Goal: Find specific page/section: Find specific page/section

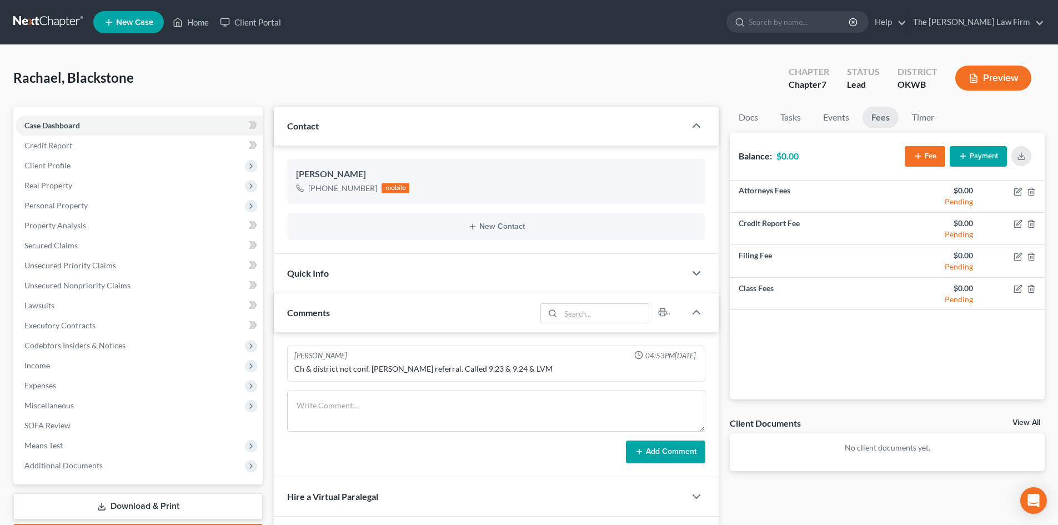
click at [797, 17] on input "search" at bounding box center [800, 22] width 102 height 21
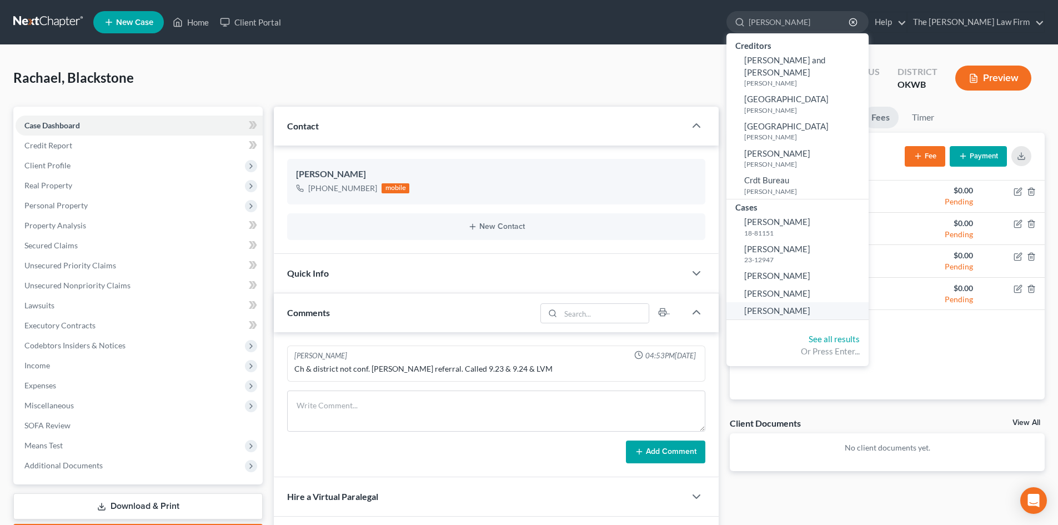
type input "[PERSON_NAME]"
click at [811, 306] on span "[PERSON_NAME]" at bounding box center [777, 311] width 66 height 10
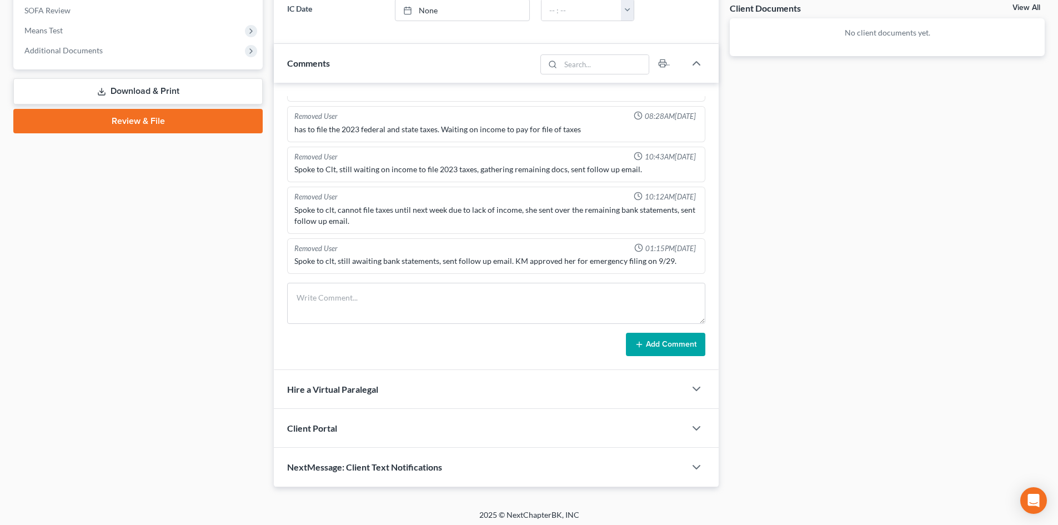
scroll to position [419, 0]
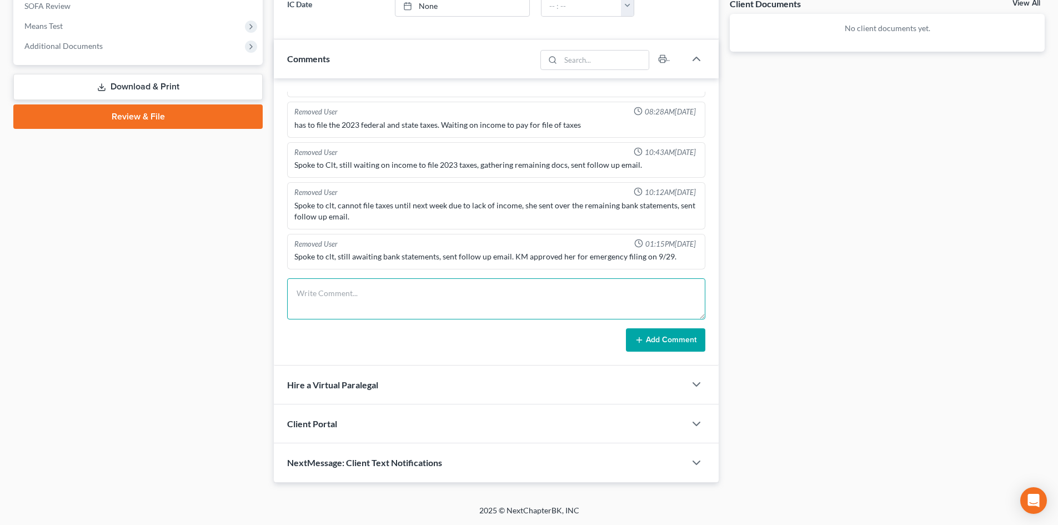
click at [332, 292] on textarea at bounding box center [496, 298] width 418 height 41
click at [338, 289] on textarea "Called and Text Clt for introduction" at bounding box center [496, 298] width 418 height 41
click at [407, 313] on textarea "LVM, text Clt for introduction" at bounding box center [496, 298] width 418 height 41
type textarea "LVM, text Clt for introduction"
click at [654, 343] on button "Add Comment" at bounding box center [665, 339] width 79 height 23
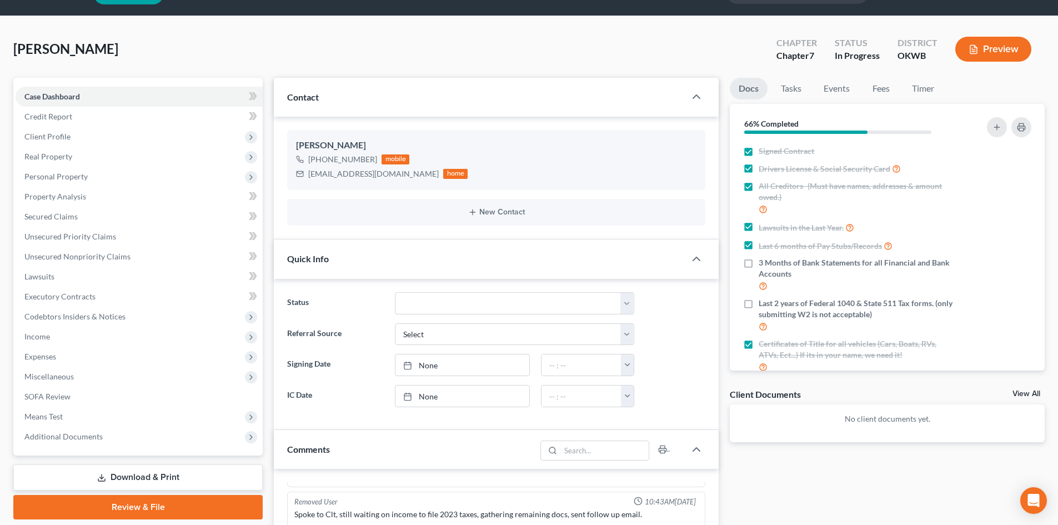
scroll to position [0, 0]
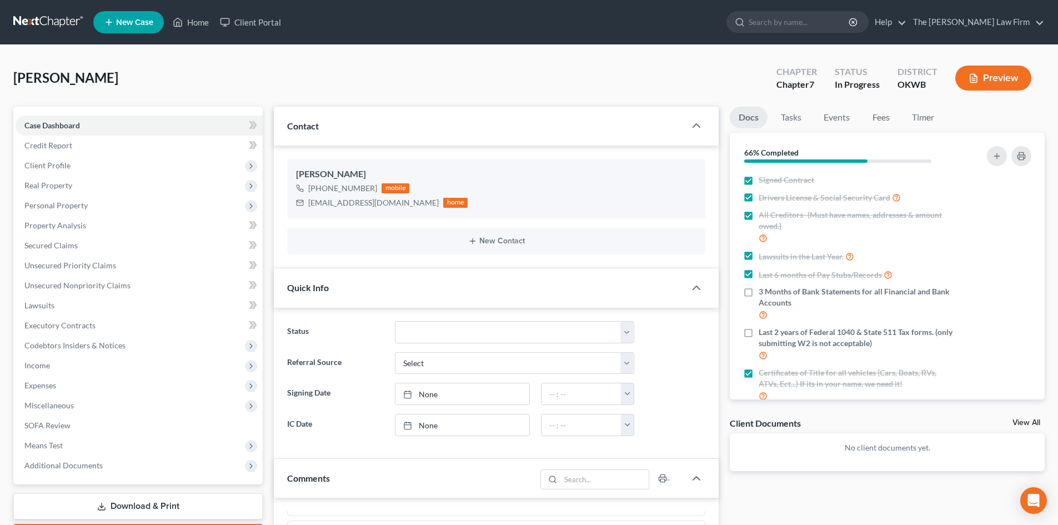
click at [493, 71] on div "[PERSON_NAME] Upgraded Chapter Chapter 7 Status In Progress District OKWB Previ…" at bounding box center [529, 82] width 1032 height 48
click at [516, 66] on div "[PERSON_NAME] Upgraded Chapter Chapter 7 Status In Progress District OKWB Previ…" at bounding box center [529, 82] width 1032 height 48
click at [802, 24] on input "search" at bounding box center [800, 22] width 102 height 21
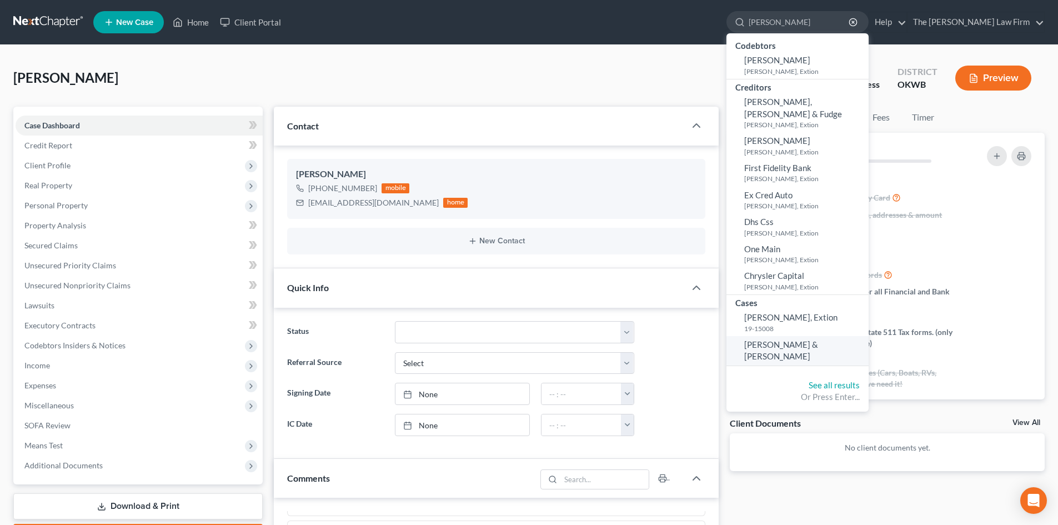
type input "[PERSON_NAME]"
click at [818, 339] on span "[PERSON_NAME] & [PERSON_NAME]" at bounding box center [781, 350] width 74 height 22
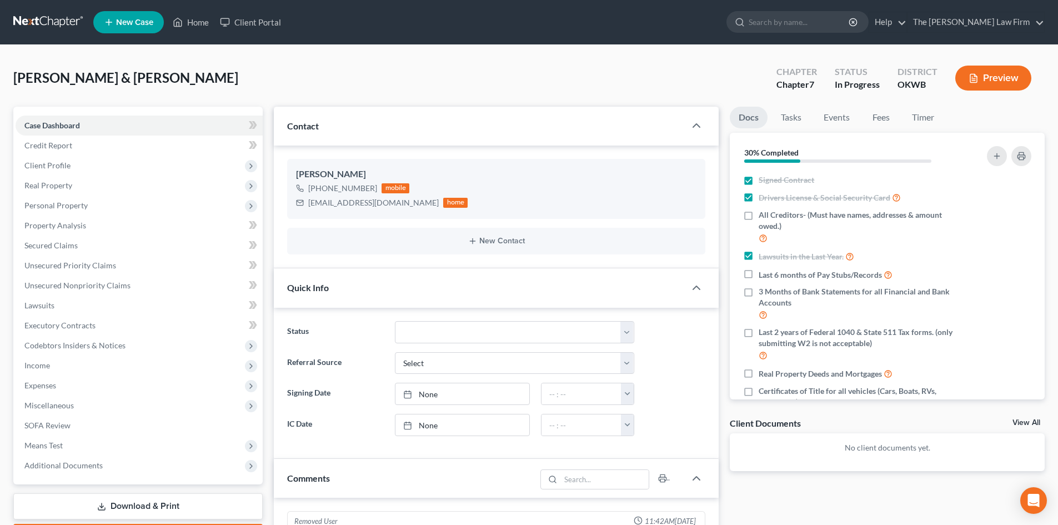
scroll to position [1055, 0]
